Goal: Task Accomplishment & Management: Use online tool/utility

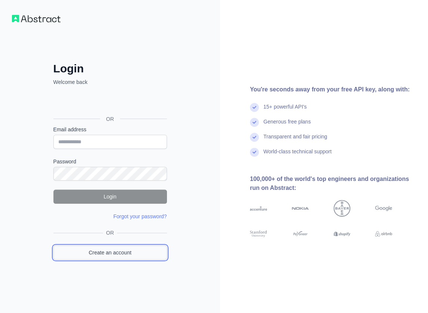
click at [132, 256] on link "Create an account" at bounding box center [110, 253] width 114 height 14
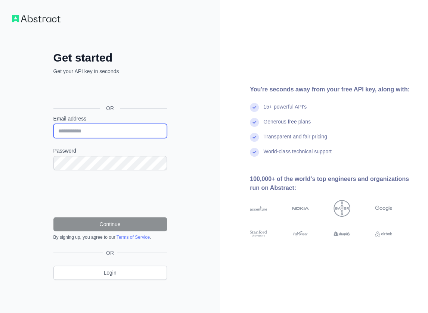
click at [100, 128] on input "Email address" at bounding box center [110, 131] width 114 height 14
paste input "**********"
type input "**********"
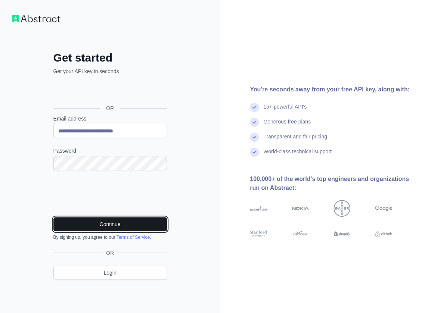
click at [123, 221] on button "Continue" at bounding box center [110, 224] width 114 height 14
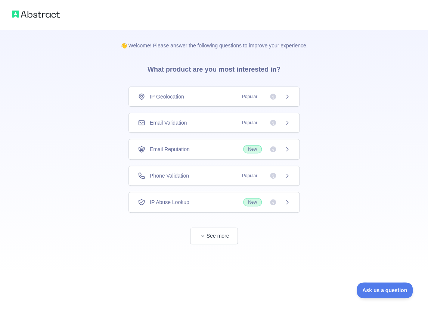
click at [203, 124] on div "Email Validation Popular" at bounding box center [214, 122] width 152 height 7
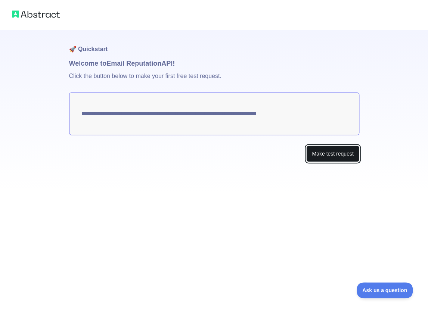
click at [351, 158] on button "Make test request" at bounding box center [332, 154] width 53 height 17
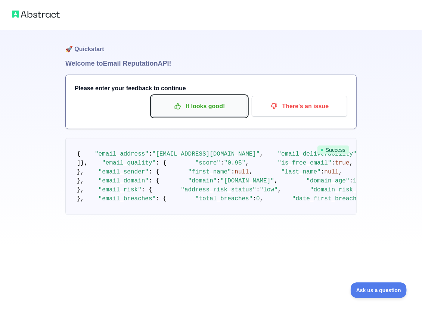
click at [189, 106] on p "It looks good!" at bounding box center [199, 106] width 84 height 13
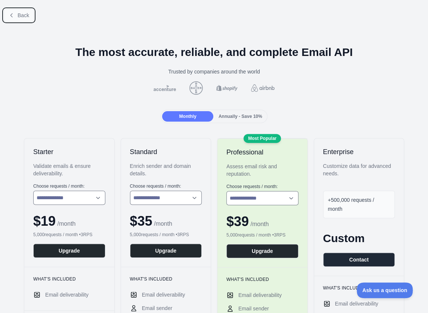
click at [22, 18] on span "Back" at bounding box center [24, 15] width 12 height 6
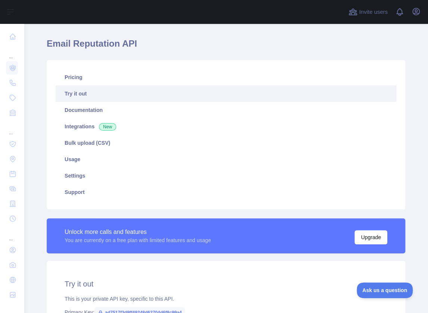
scroll to position [112, 0]
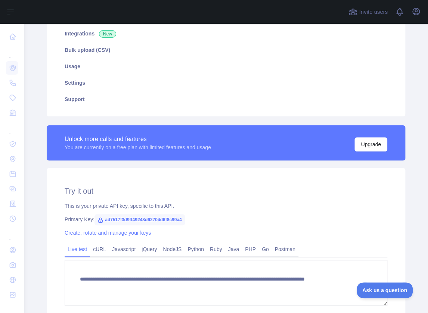
click at [166, 218] on span "ad7517f3d9ff49248d62704d6f8c99a4" at bounding box center [139, 219] width 90 height 11
copy span "ad7517f3d9ff49248d62704d6f8c99a4"
